Goal: Transaction & Acquisition: Purchase product/service

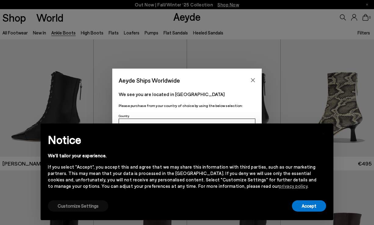
click at [82, 205] on button "Customize Settings" at bounding box center [78, 205] width 60 height 11
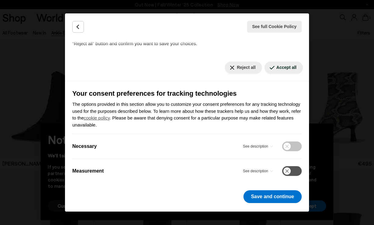
scroll to position [59, 0]
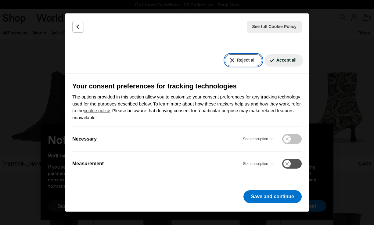
click at [246, 62] on button "Reject all" at bounding box center [243, 60] width 37 height 12
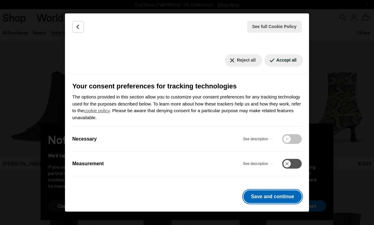
click at [282, 197] on button "Save and continue" at bounding box center [272, 196] width 58 height 13
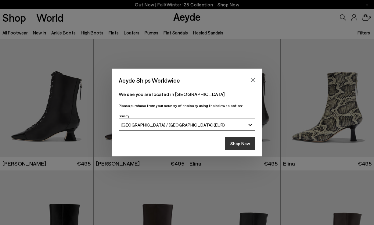
click at [240, 143] on button "Shop Now" at bounding box center [240, 143] width 30 height 13
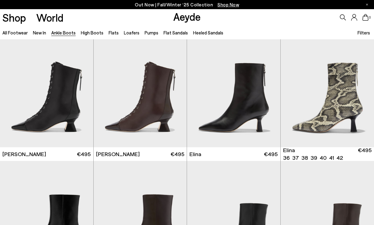
scroll to position [10, 0]
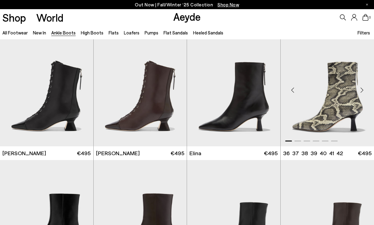
click at [362, 91] on div "Next slide" at bounding box center [361, 90] width 18 height 18
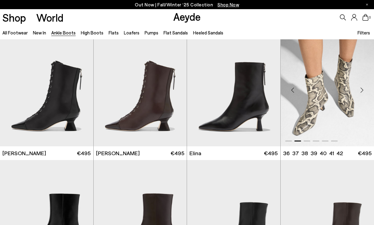
click at [362, 91] on div "Next slide" at bounding box center [361, 90] width 18 height 18
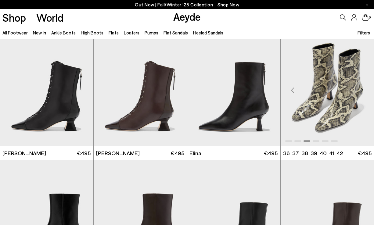
click at [362, 91] on div "Next slide" at bounding box center [361, 90] width 18 height 18
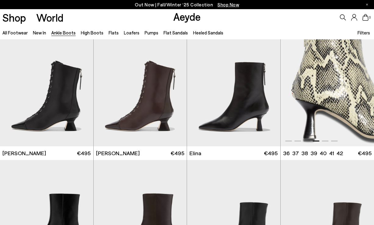
click at [362, 91] on div "Next slide" at bounding box center [361, 90] width 18 height 18
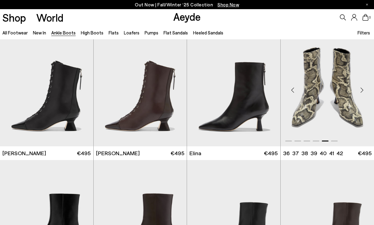
click at [362, 91] on div "Next slide" at bounding box center [361, 90] width 18 height 18
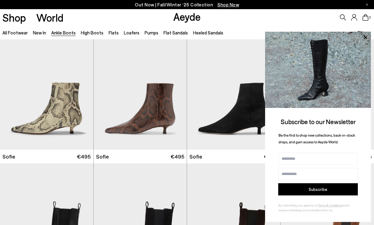
scroll to position [561, 0]
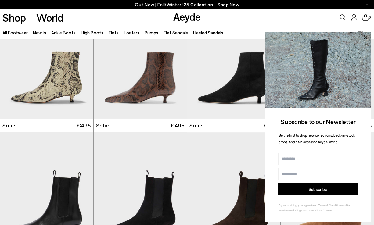
click at [365, 37] on icon at bounding box center [364, 37] width 3 height 3
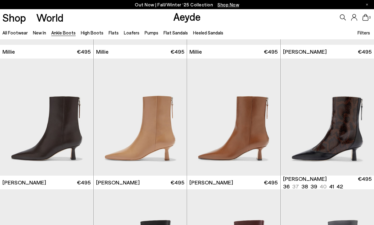
scroll to position [1182, 0]
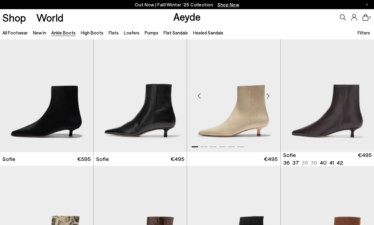
scroll to position [322, 0]
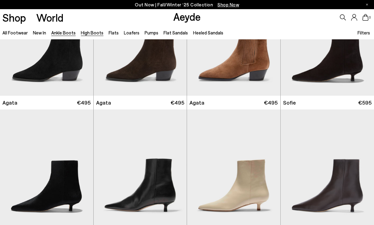
click at [95, 33] on link "High Boots" at bounding box center [92, 32] width 23 height 5
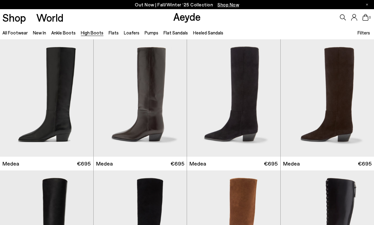
click at [361, 32] on span "Filters" at bounding box center [363, 32] width 12 height 5
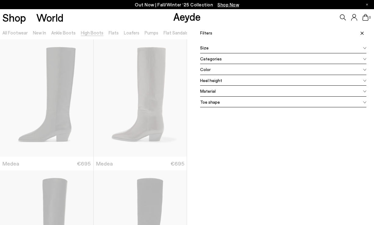
click at [216, 49] on div "Size" at bounding box center [283, 47] width 166 height 11
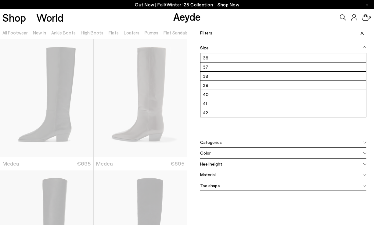
click at [216, 49] on div "Size" at bounding box center [283, 47] width 166 height 11
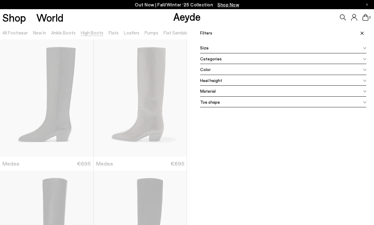
click at [220, 60] on div "Categories" at bounding box center [283, 58] width 166 height 11
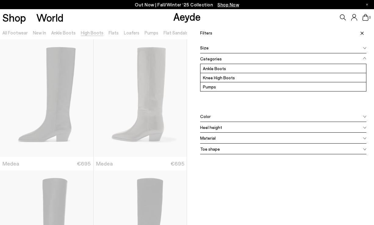
click at [220, 60] on div "Categories" at bounding box center [283, 58] width 166 height 11
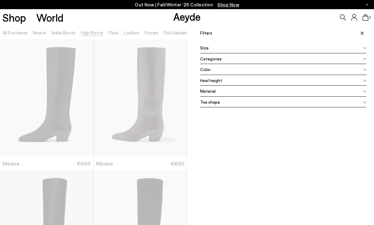
click at [218, 69] on div "Color" at bounding box center [283, 69] width 166 height 11
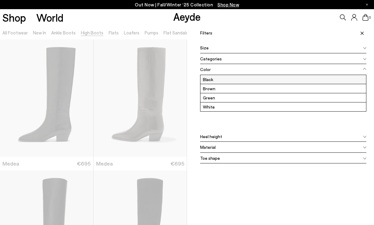
click at [218, 78] on label "Black" at bounding box center [283, 79] width 166 height 9
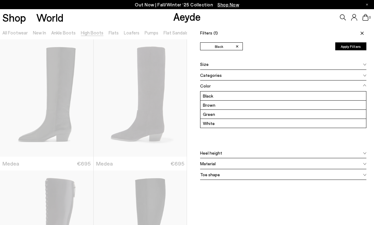
click at [223, 86] on div "Color" at bounding box center [283, 85] width 166 height 11
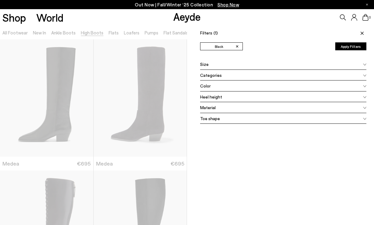
click at [222, 100] on div "Heel height" at bounding box center [283, 96] width 166 height 11
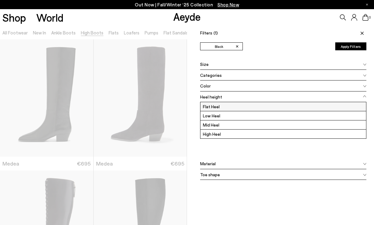
click at [222, 107] on label "Flat Heel" at bounding box center [283, 106] width 166 height 9
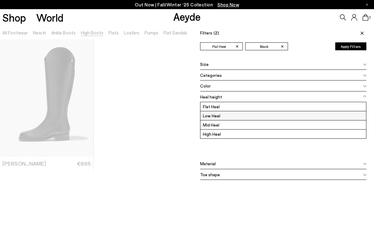
click at [222, 114] on label "Low Heel" at bounding box center [283, 115] width 166 height 9
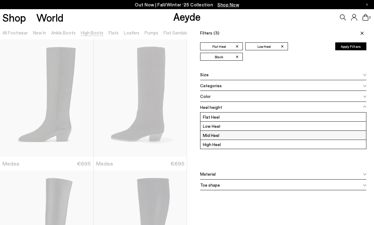
click at [217, 137] on label "Mid Heel" at bounding box center [283, 135] width 166 height 9
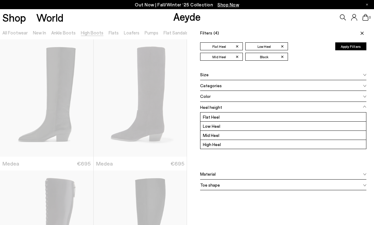
click at [252, 171] on div "Material" at bounding box center [283, 174] width 166 height 11
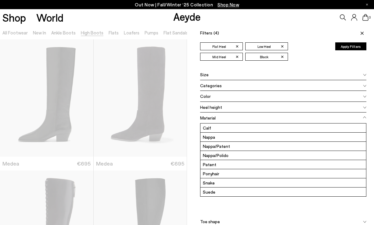
click at [250, 117] on div "Material" at bounding box center [283, 117] width 166 height 11
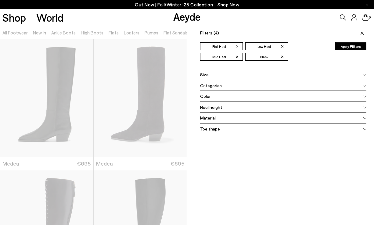
click at [257, 130] on div "Toe shape" at bounding box center [283, 128] width 166 height 11
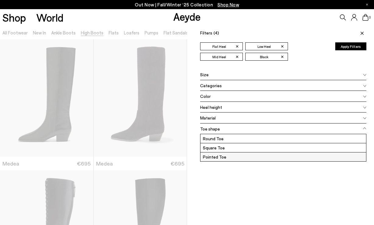
click at [247, 157] on label "Pointed Toe" at bounding box center [283, 156] width 166 height 9
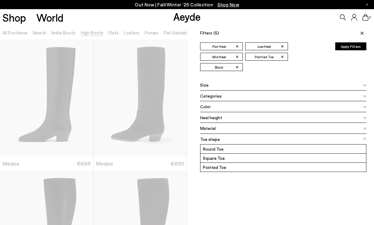
click at [240, 184] on div "Toe shape Round Toe Square Toe Pointed Toe" at bounding box center [283, 163] width 166 height 58
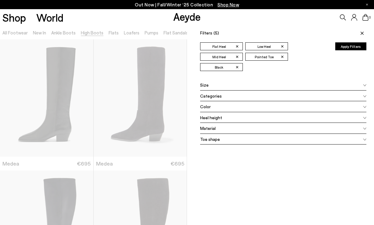
click at [355, 48] on button "Apply Filters" at bounding box center [350, 46] width 31 height 8
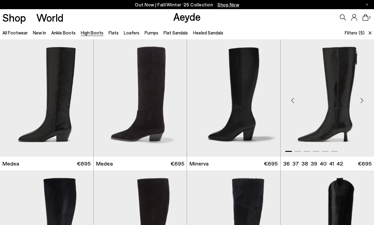
click at [331, 96] on img "1 / 6" at bounding box center [327, 97] width 94 height 117
click at [362, 99] on div "Next slide" at bounding box center [361, 100] width 18 height 18
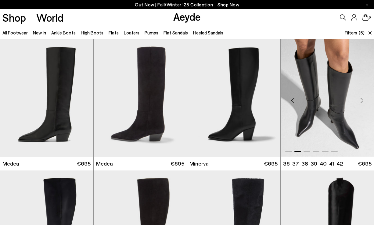
click at [362, 99] on div "Next slide" at bounding box center [361, 100] width 18 height 18
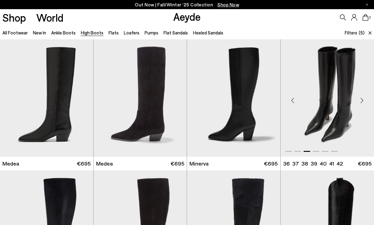
click at [362, 99] on div "Next slide" at bounding box center [361, 100] width 18 height 18
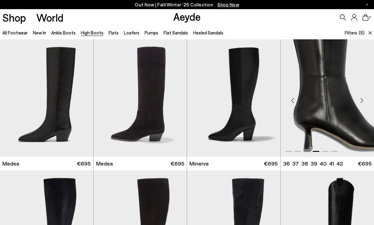
click at [362, 99] on div "Next slide" at bounding box center [361, 100] width 18 height 18
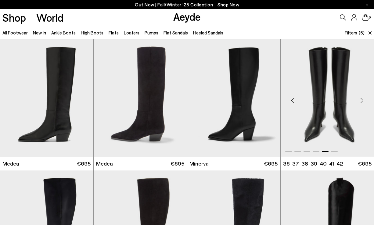
click at [362, 99] on div "Next slide" at bounding box center [361, 100] width 18 height 18
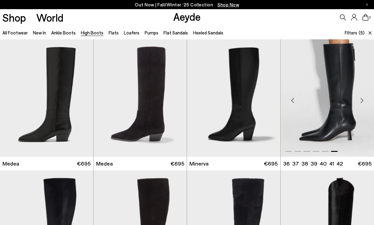
click at [362, 99] on div "Next slide" at bounding box center [361, 100] width 18 height 18
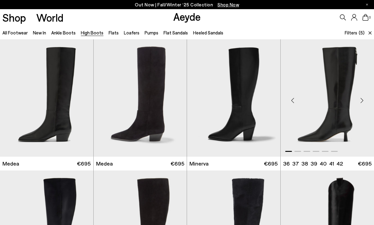
click at [362, 99] on div "Next slide" at bounding box center [361, 100] width 18 height 18
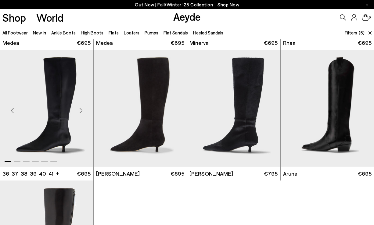
scroll to position [95, 0]
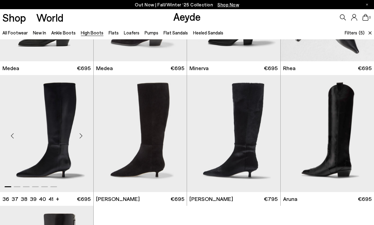
click at [83, 135] on div "Next slide" at bounding box center [81, 136] width 18 height 18
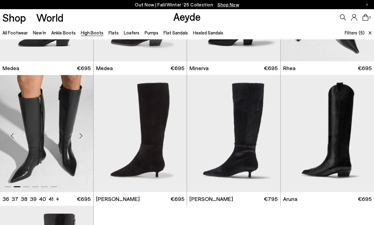
click at [83, 135] on div "Next slide" at bounding box center [81, 136] width 18 height 18
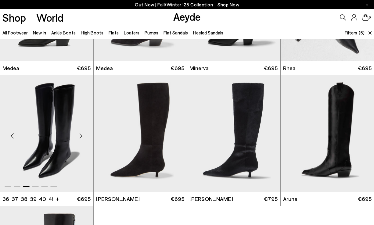
click at [83, 135] on div "Next slide" at bounding box center [81, 136] width 18 height 18
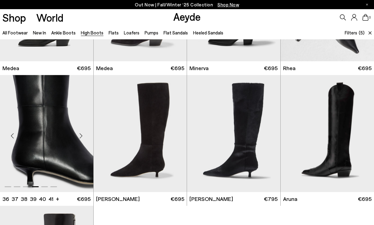
click at [83, 135] on div "Next slide" at bounding box center [81, 136] width 18 height 18
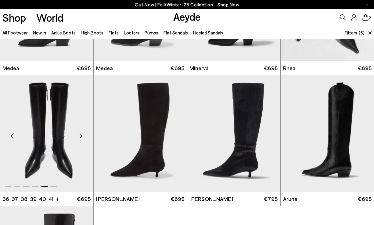
click at [83, 135] on div "Next slide" at bounding box center [81, 136] width 18 height 18
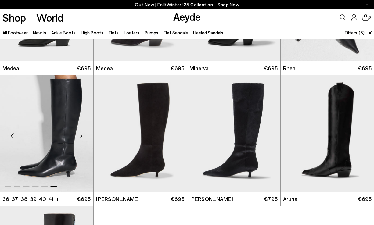
click at [83, 135] on div "Next slide" at bounding box center [81, 136] width 18 height 18
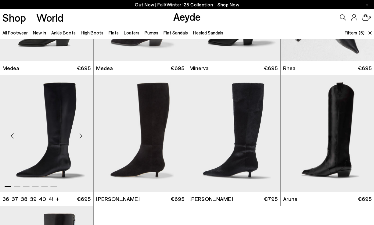
click at [83, 135] on div "Next slide" at bounding box center [81, 136] width 18 height 18
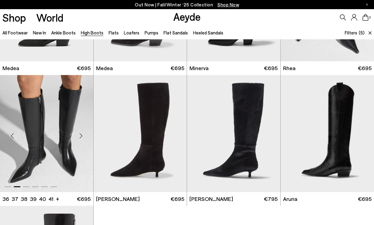
click at [55, 129] on img "2 / 6" at bounding box center [46, 133] width 93 height 117
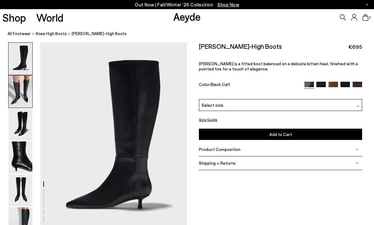
click at [21, 85] on img at bounding box center [21, 92] width 24 height 32
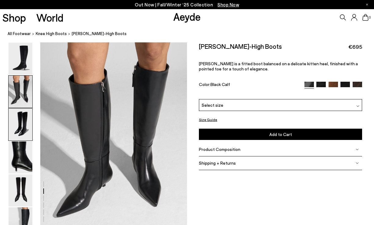
click at [21, 115] on img at bounding box center [21, 125] width 24 height 32
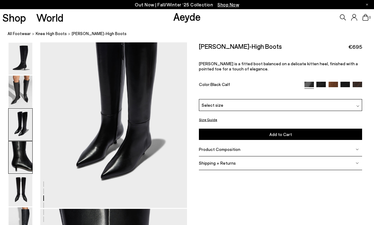
click at [26, 157] on img at bounding box center [21, 157] width 24 height 32
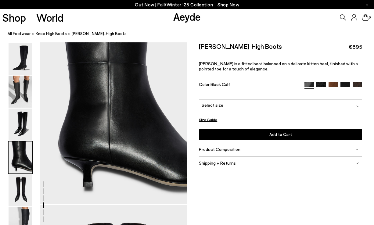
scroll to position [548, 0]
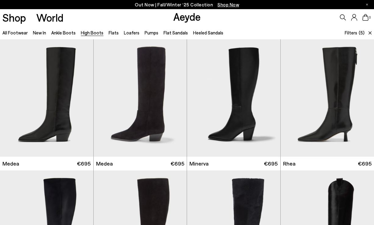
click at [350, 34] on span "Filters" at bounding box center [350, 32] width 12 height 5
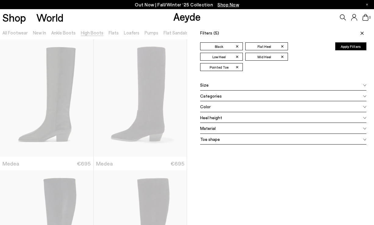
click at [237, 68] on span "✕" at bounding box center [236, 67] width 3 height 6
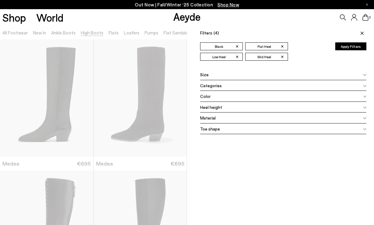
click at [343, 49] on button "Apply Filters" at bounding box center [350, 46] width 31 height 8
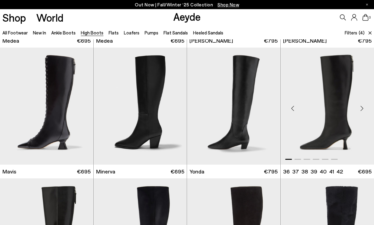
scroll to position [123, 0]
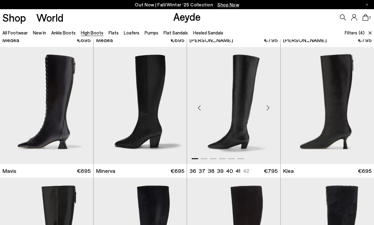
click at [265, 106] on div "Next slide" at bounding box center [268, 108] width 18 height 18
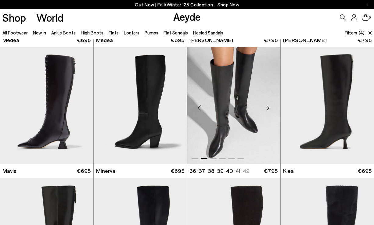
click at [265, 106] on div "Next slide" at bounding box center [268, 108] width 18 height 18
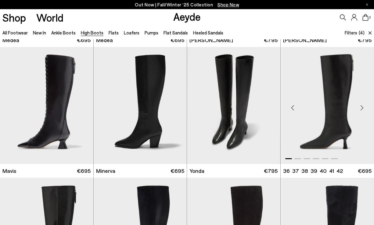
click at [361, 108] on div "Next slide" at bounding box center [361, 108] width 18 height 18
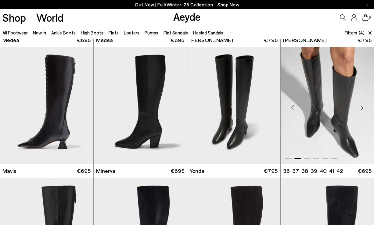
click at [361, 108] on div "Next slide" at bounding box center [361, 108] width 18 height 18
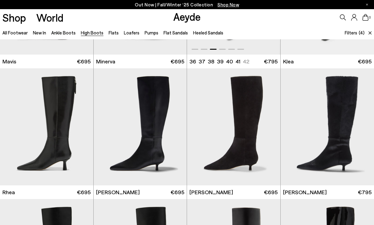
scroll to position [262, 0]
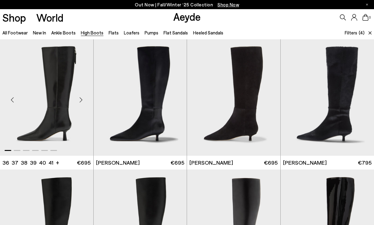
click at [82, 101] on div "Next slide" at bounding box center [81, 100] width 18 height 18
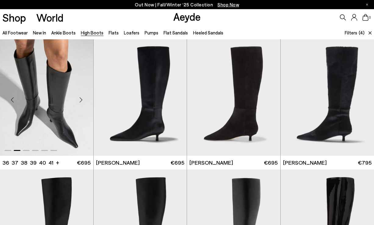
click at [82, 101] on div "Next slide" at bounding box center [81, 100] width 18 height 18
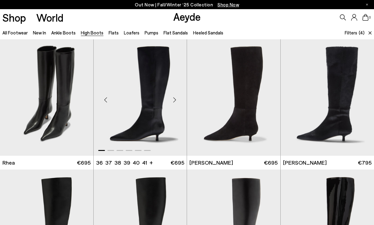
click at [173, 98] on div "Next slide" at bounding box center [174, 100] width 18 height 18
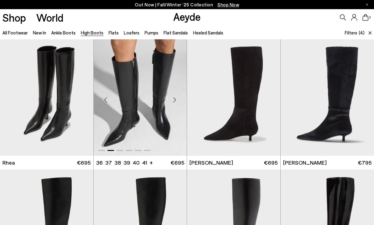
click at [173, 98] on div "Next slide" at bounding box center [174, 100] width 18 height 18
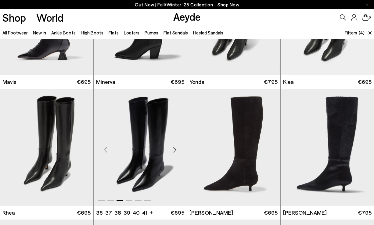
scroll to position [0, 0]
